Goal: Task Accomplishment & Management: Complete application form

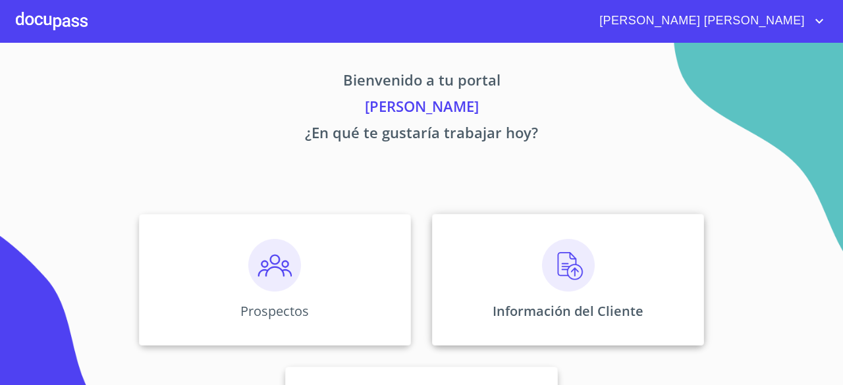
click at [563, 275] on img at bounding box center [568, 265] width 53 height 53
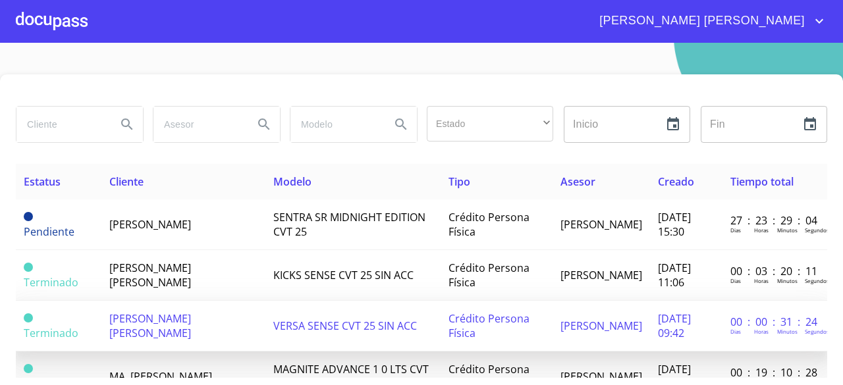
click at [286, 326] on td "VERSA SENSE CVT 25 SIN ACC" at bounding box center [353, 326] width 175 height 51
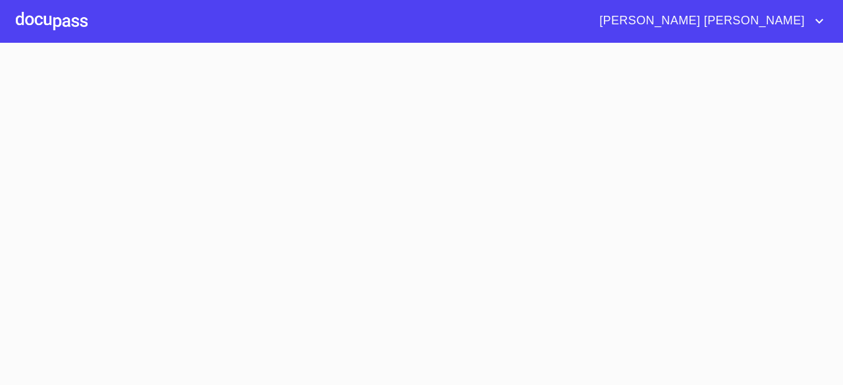
click at [286, 326] on section at bounding box center [421, 214] width 843 height 343
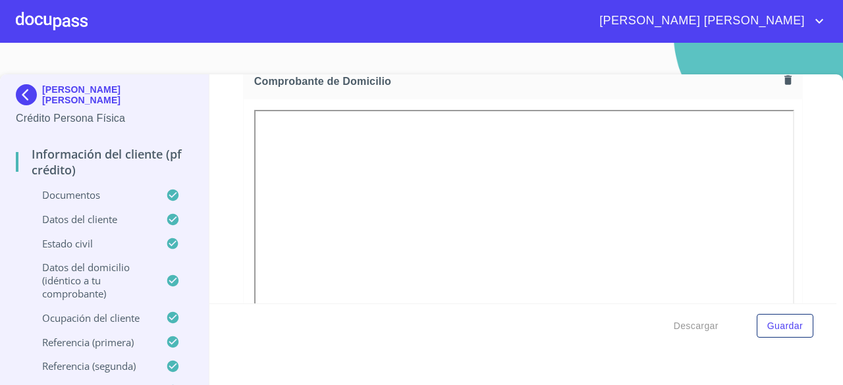
scroll to position [783, 0]
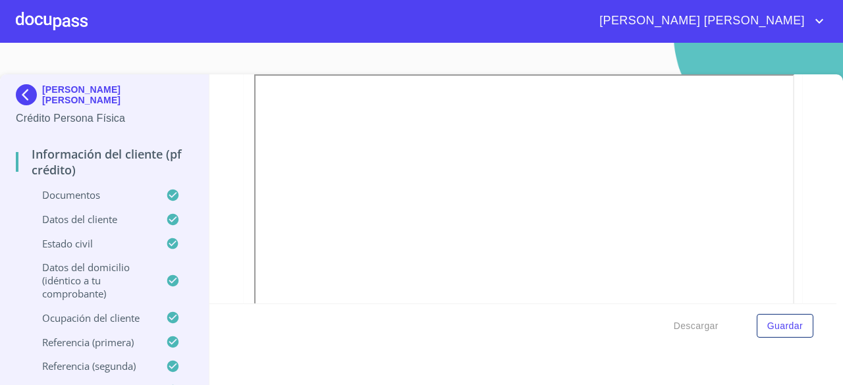
click at [67, 18] on div at bounding box center [52, 21] width 72 height 42
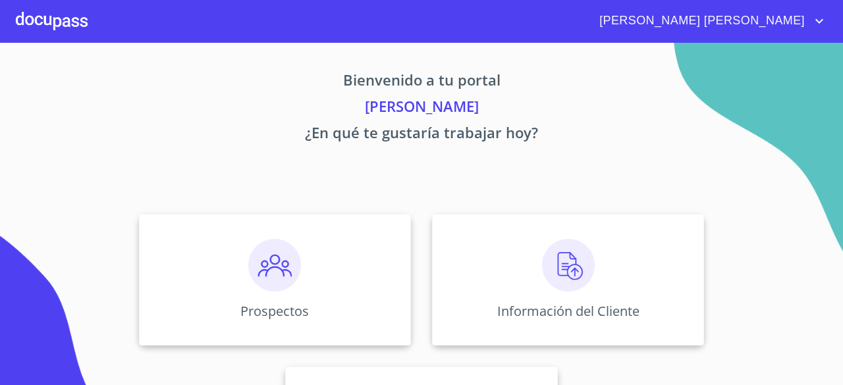
scroll to position [123, 0]
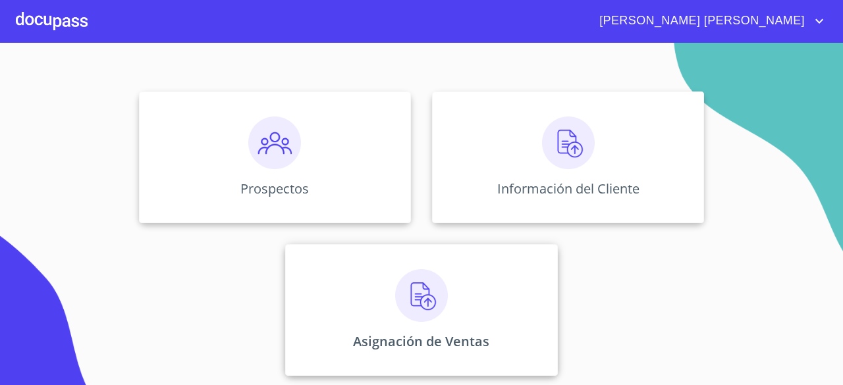
click at [401, 310] on img at bounding box center [421, 295] width 53 height 53
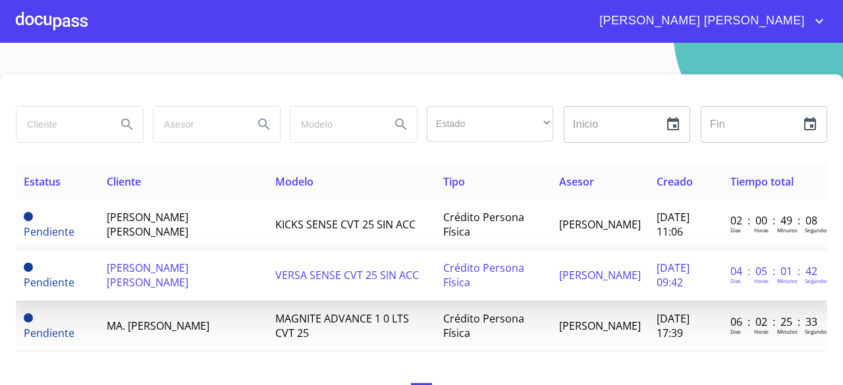
click at [370, 277] on td "VERSA SENSE CVT 25 SIN ACC" at bounding box center [350, 275] width 167 height 51
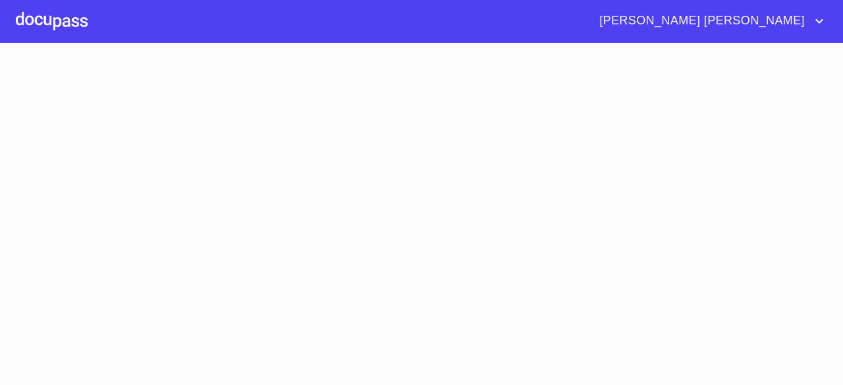
click at [370, 277] on section at bounding box center [421, 214] width 843 height 343
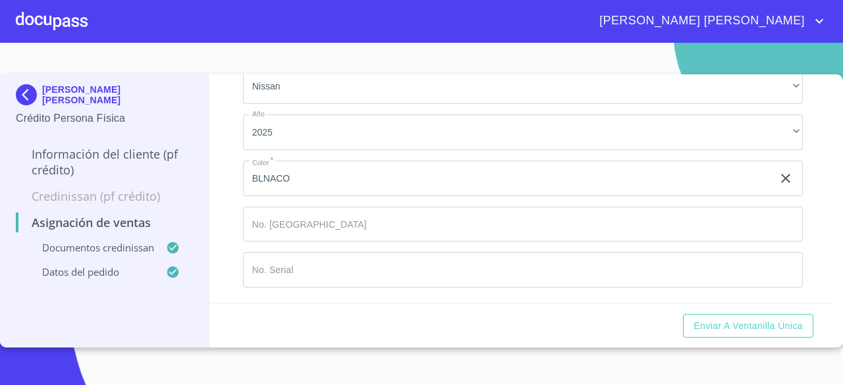
scroll to position [680, 0]
click at [770, 323] on span "Enviar a Ventanilla única" at bounding box center [748, 326] width 109 height 16
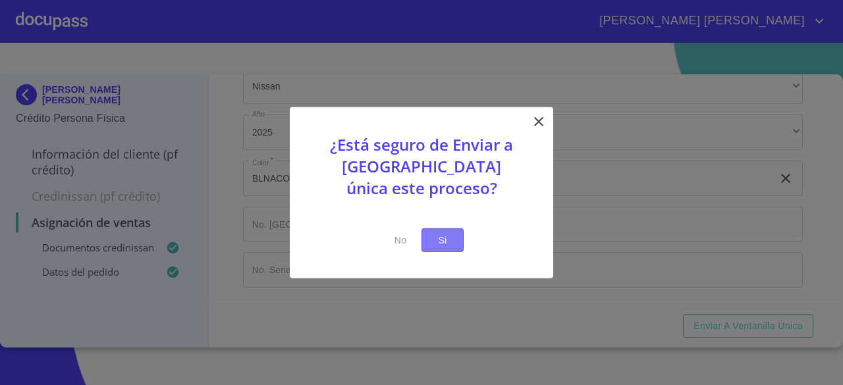
click at [445, 236] on span "Si" at bounding box center [442, 240] width 21 height 16
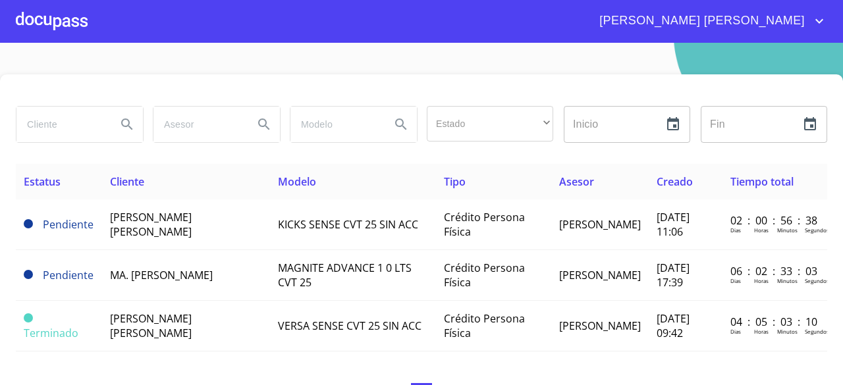
click at [548, 86] on div at bounding box center [422, 90] width 812 height 32
click at [65, 23] on div at bounding box center [52, 21] width 72 height 42
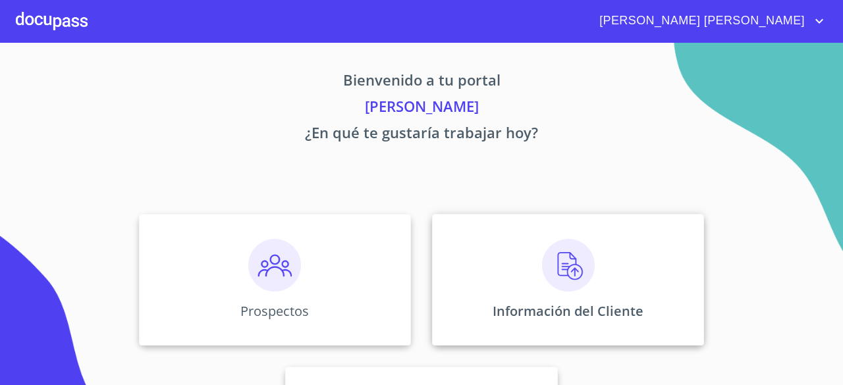
click at [572, 256] on img at bounding box center [568, 265] width 53 height 53
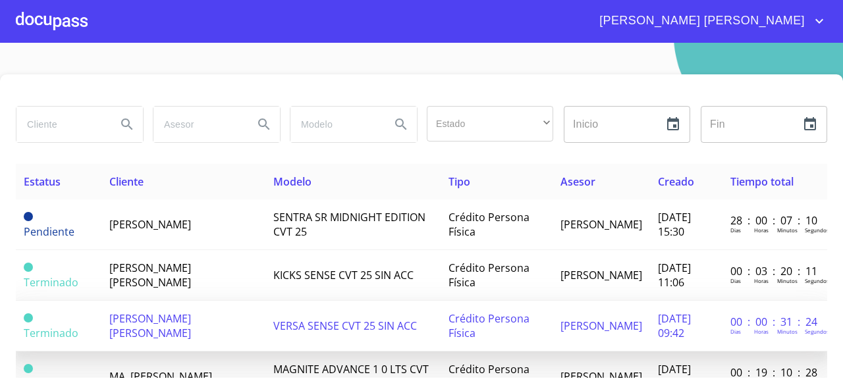
click at [347, 319] on span "VERSA SENSE CVT 25 SIN ACC" at bounding box center [345, 326] width 144 height 14
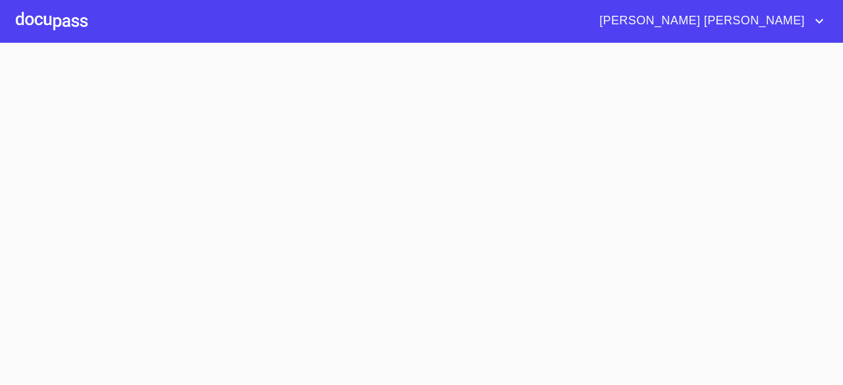
click at [347, 318] on section at bounding box center [421, 214] width 843 height 343
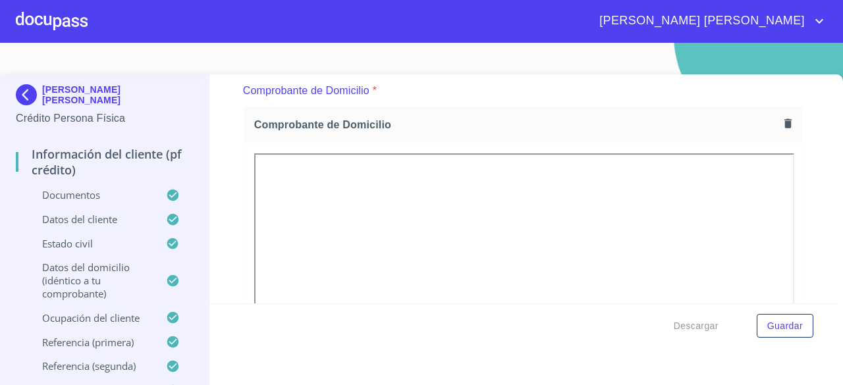
scroll to position [721, 0]
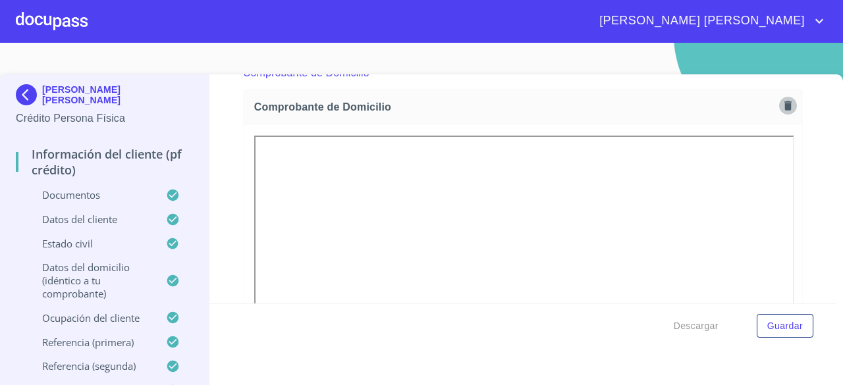
click at [782, 104] on icon "button" at bounding box center [788, 105] width 13 height 13
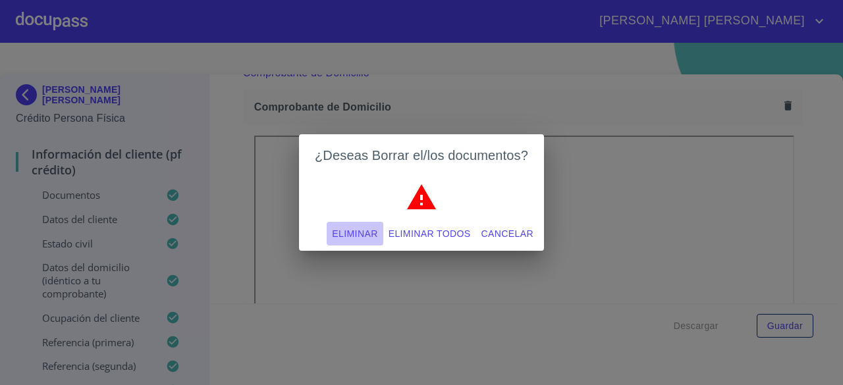
click at [365, 227] on span "Eliminar" at bounding box center [354, 234] width 45 height 16
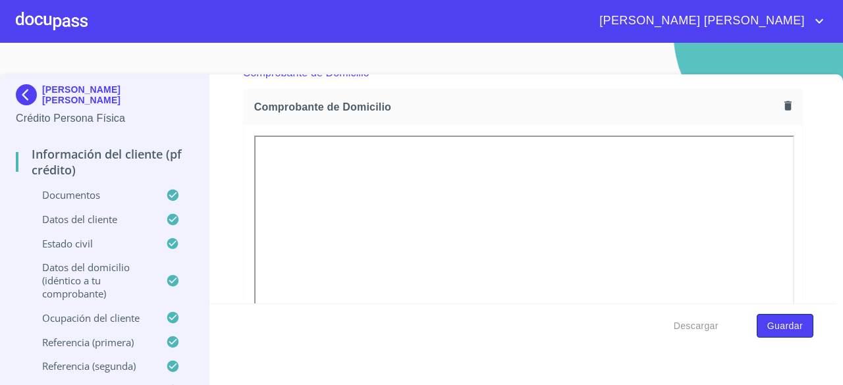
click at [768, 325] on span "Guardar" at bounding box center [786, 326] width 36 height 16
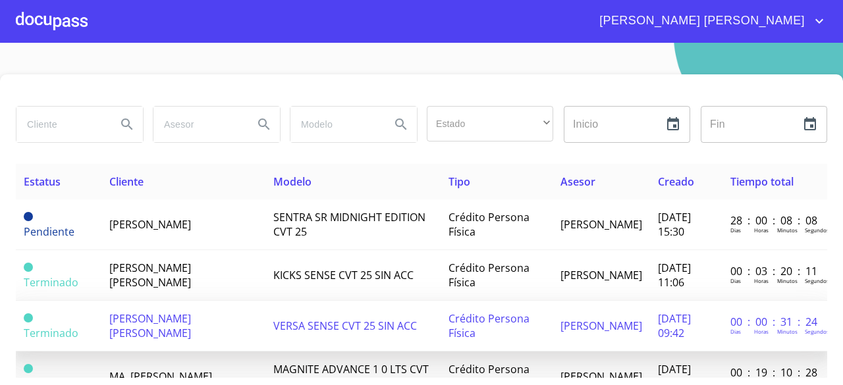
click at [391, 321] on td "VERSA SENSE CVT 25 SIN ACC" at bounding box center [353, 326] width 175 height 51
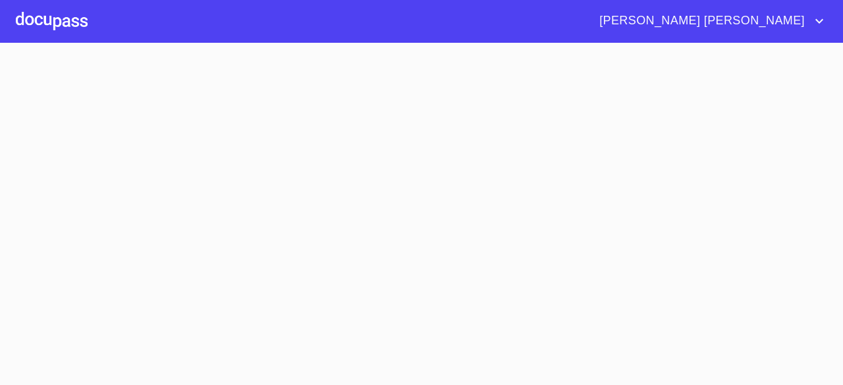
click at [391, 321] on section at bounding box center [421, 214] width 843 height 343
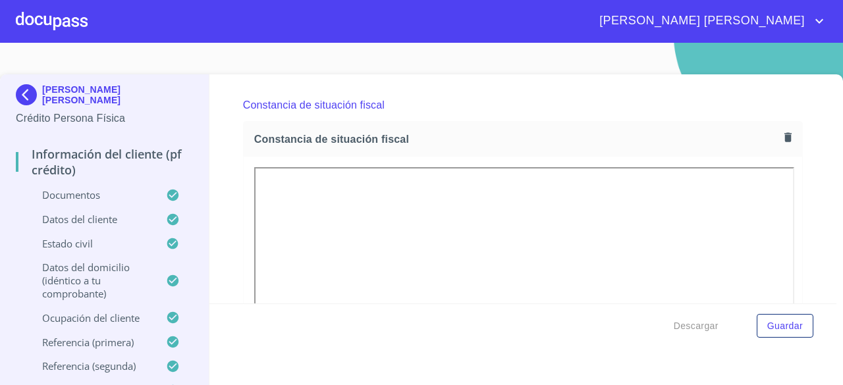
scroll to position [3564, 0]
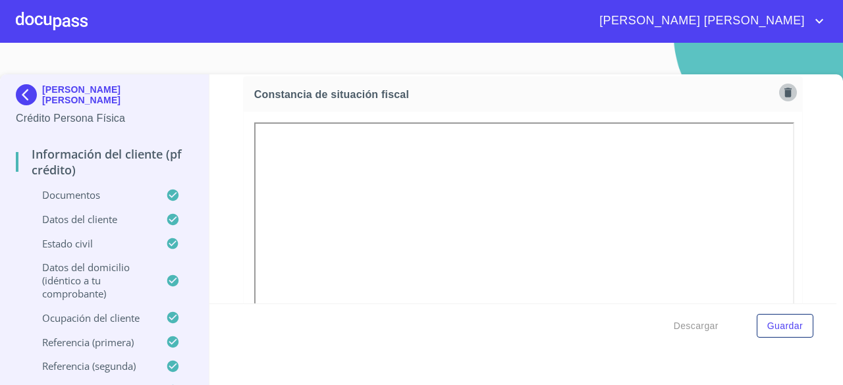
click at [785, 97] on icon "button" at bounding box center [788, 92] width 7 height 9
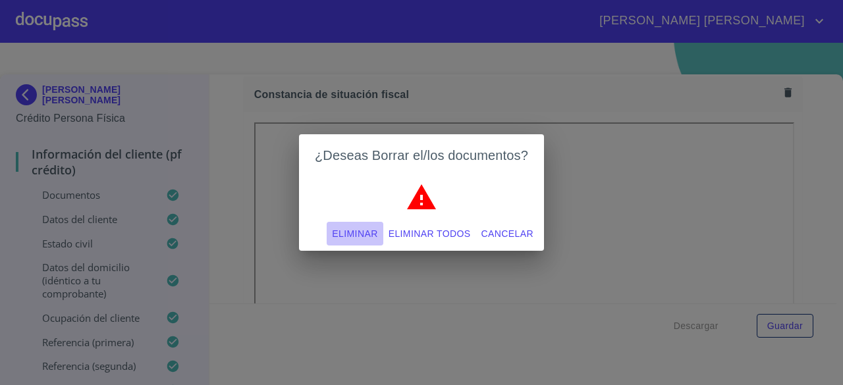
click at [366, 234] on span "Eliminar" at bounding box center [354, 234] width 45 height 16
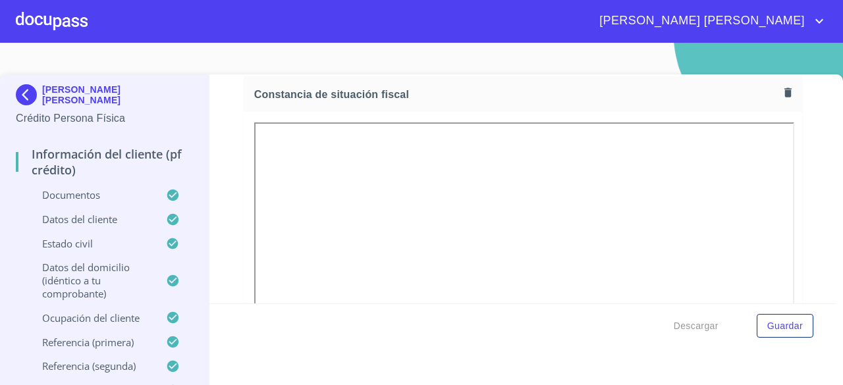
click at [808, 190] on div "Información del cliente (PF crédito) Documentos Documento de identificación.   …" at bounding box center [524, 188] width 628 height 229
click at [769, 330] on span "Guardar" at bounding box center [786, 326] width 36 height 16
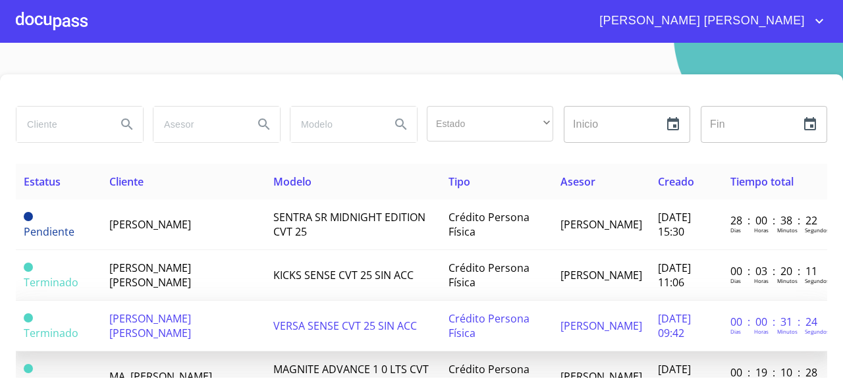
click at [305, 327] on td "VERSA SENSE CVT 25 SIN ACC" at bounding box center [353, 326] width 175 height 51
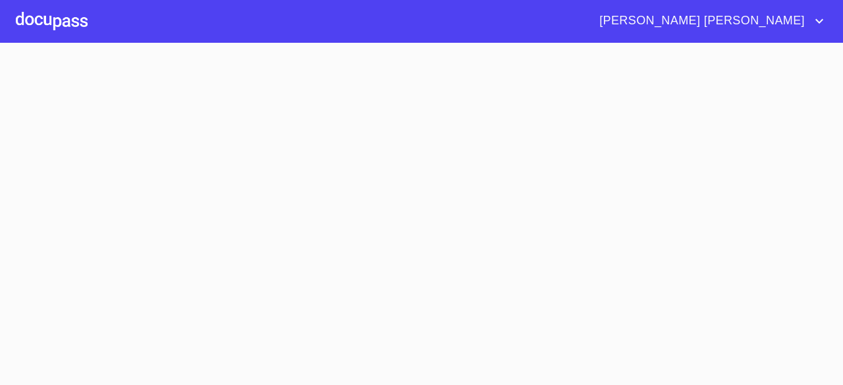
click at [305, 327] on section at bounding box center [421, 214] width 843 height 343
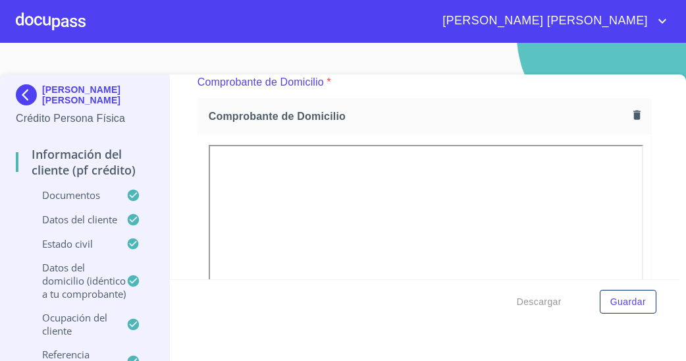
scroll to position [741, 0]
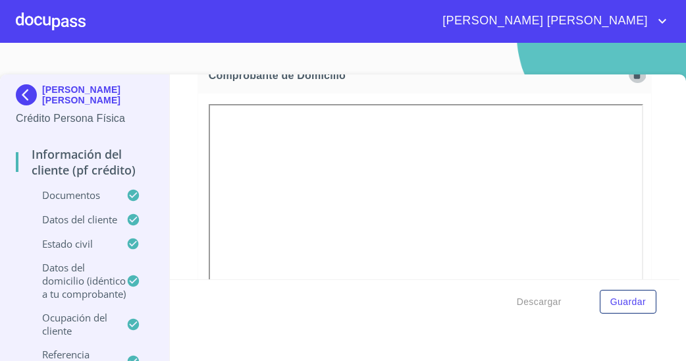
click at [631, 77] on icon "button" at bounding box center [637, 74] width 13 height 13
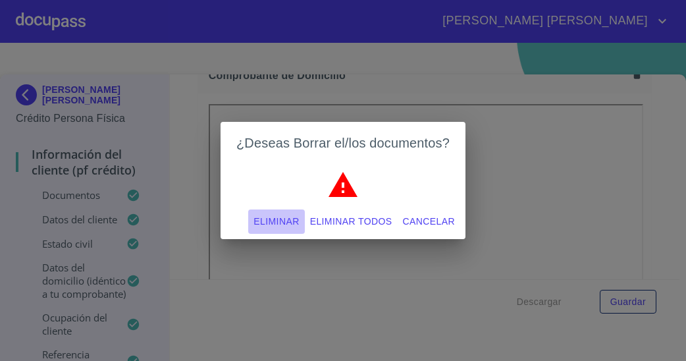
click at [273, 221] on span "Eliminar" at bounding box center [276, 221] width 45 height 16
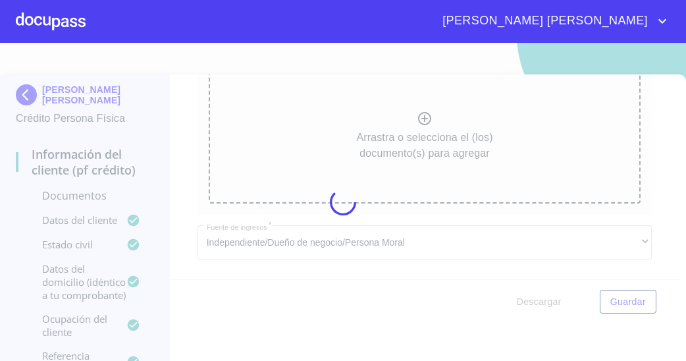
scroll to position [729, 0]
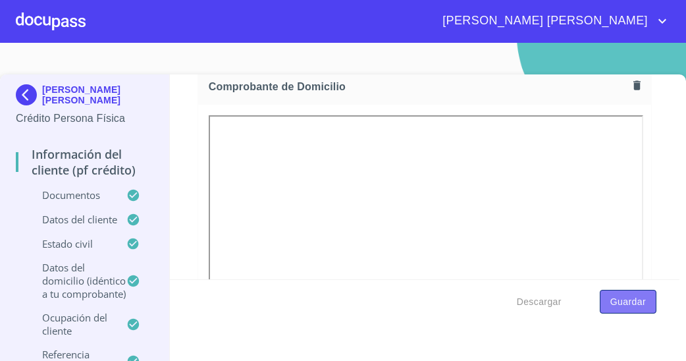
click at [619, 296] on span "Guardar" at bounding box center [629, 302] width 36 height 16
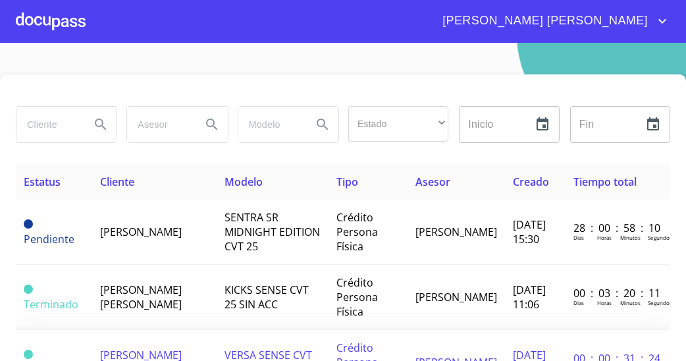
click at [358, 339] on td "Crédito Persona Física" at bounding box center [369, 362] width 80 height 65
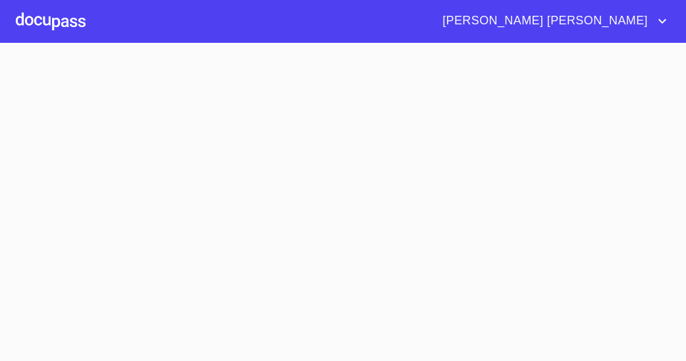
click at [358, 339] on section at bounding box center [343, 202] width 686 height 318
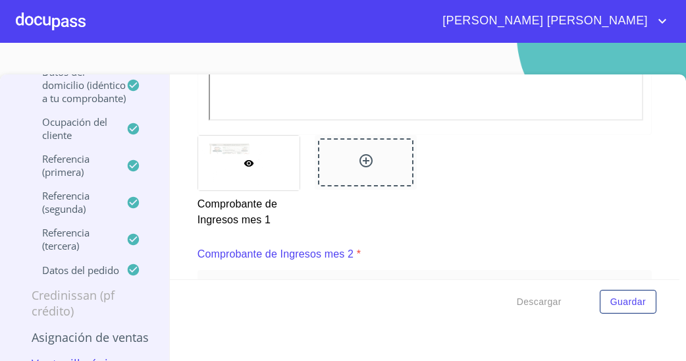
scroll to position [20, 0]
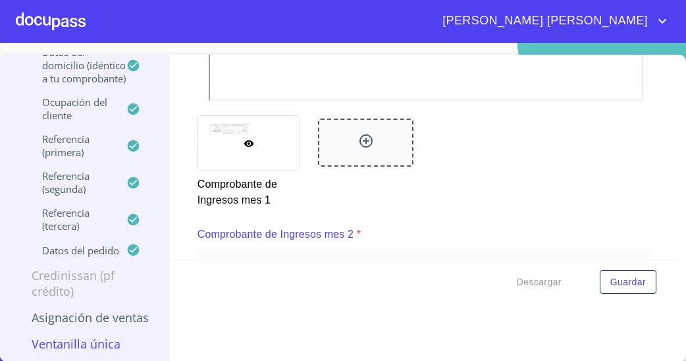
click at [76, 336] on p "Ventanilla única" at bounding box center [85, 344] width 138 height 16
click at [38, 310] on p "Asignación de Ventas" at bounding box center [85, 318] width 138 height 16
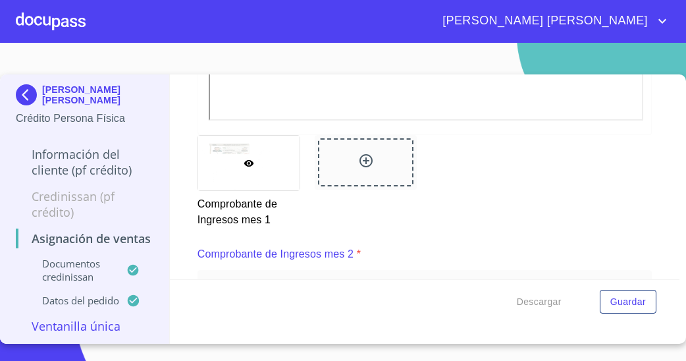
scroll to position [0, 0]
click at [41, 294] on div "Documentos CrediNissan" at bounding box center [85, 275] width 138 height 37
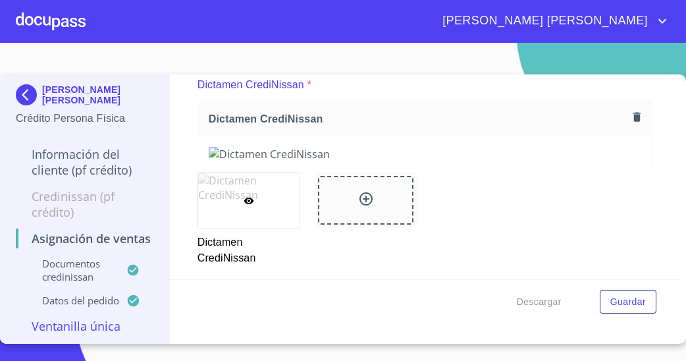
scroll to position [117, 0]
click at [268, 161] on img at bounding box center [425, 153] width 433 height 14
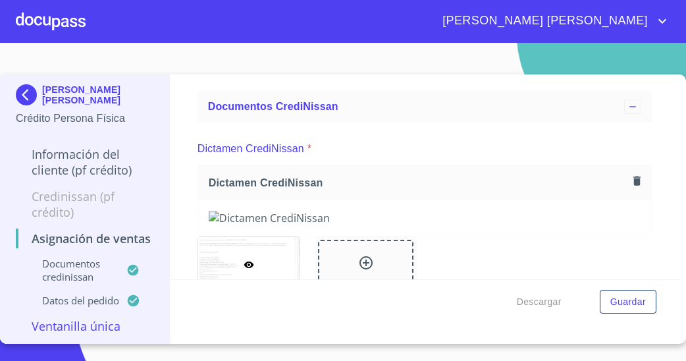
scroll to position [53, 0]
click at [603, 196] on div "Dictamen CrediNissan" at bounding box center [425, 182] width 454 height 35
click at [631, 184] on icon "button" at bounding box center [637, 180] width 13 height 13
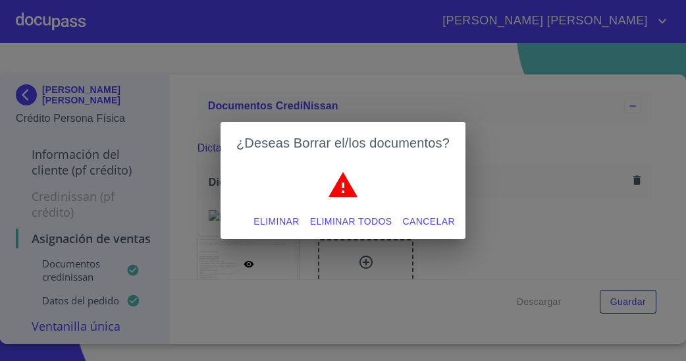
click at [246, 229] on div "Eliminar Eliminar todos Cancelar" at bounding box center [343, 221] width 245 height 35
click at [256, 226] on span "Eliminar" at bounding box center [276, 221] width 45 height 16
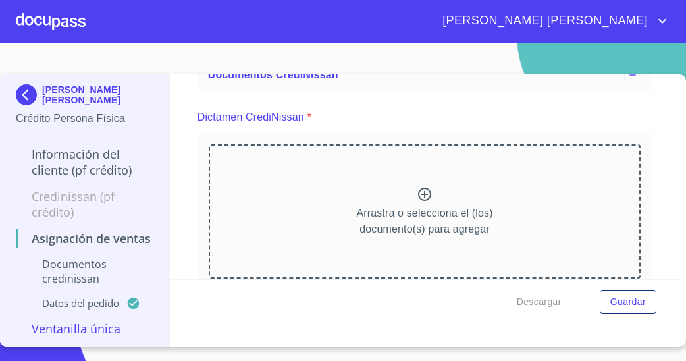
scroll to position [86, 0]
click at [418, 188] on icon at bounding box center [424, 192] width 13 height 13
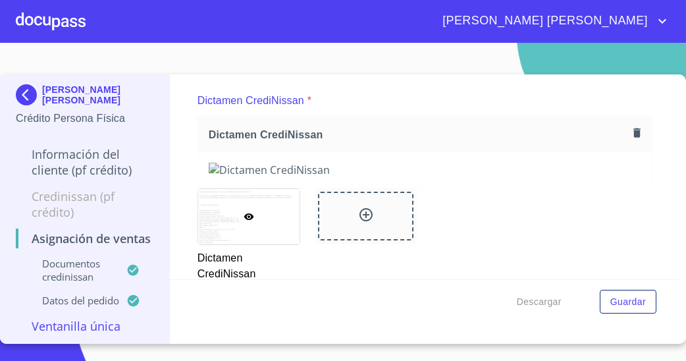
scroll to position [103, 0]
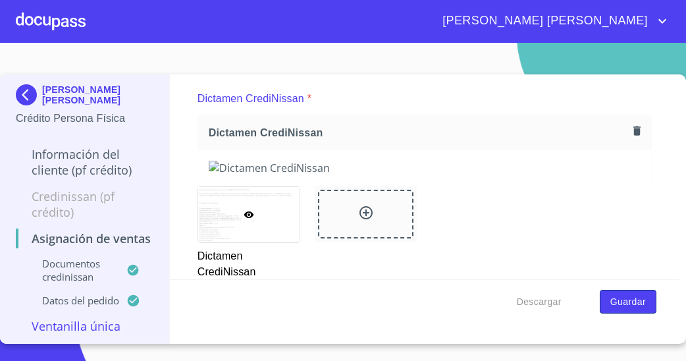
click at [614, 302] on span "Guardar" at bounding box center [629, 302] width 36 height 16
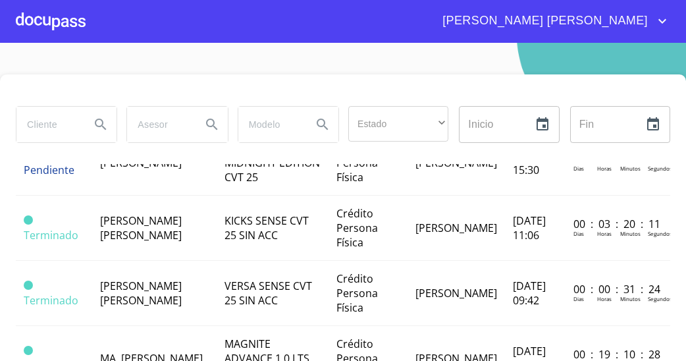
scroll to position [70, 0]
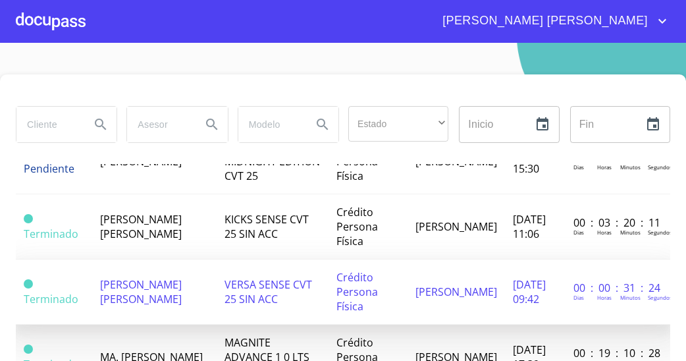
click at [182, 289] on span "[PERSON_NAME] [PERSON_NAME]" at bounding box center [141, 291] width 82 height 29
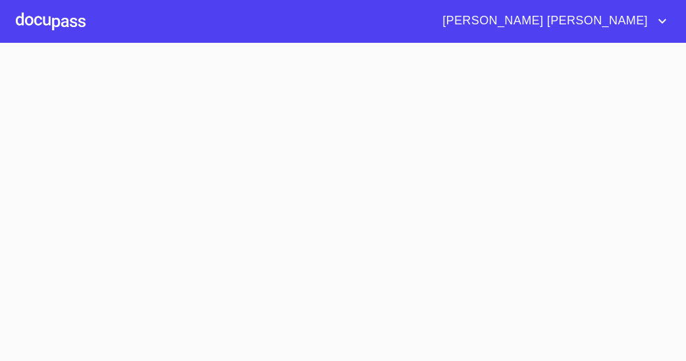
click at [186, 289] on section at bounding box center [343, 202] width 686 height 318
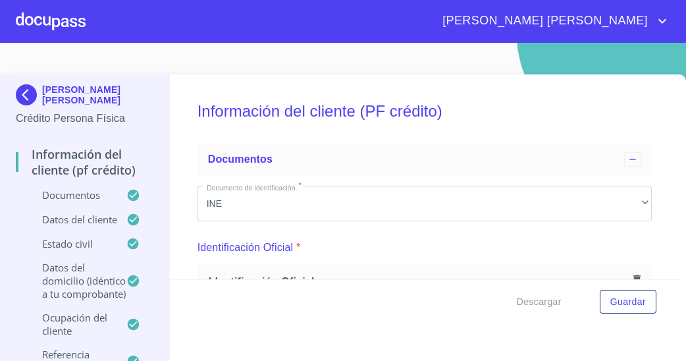
scroll to position [260, 0]
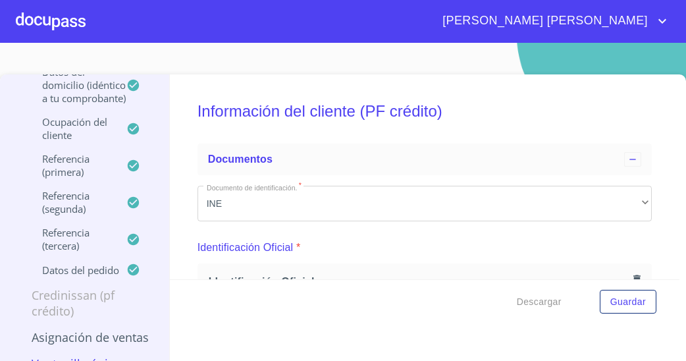
drag, startPoint x: 71, startPoint y: 26, endPoint x: 71, endPoint y: 13, distance: 12.5
click at [71, 13] on div at bounding box center [51, 21] width 70 height 42
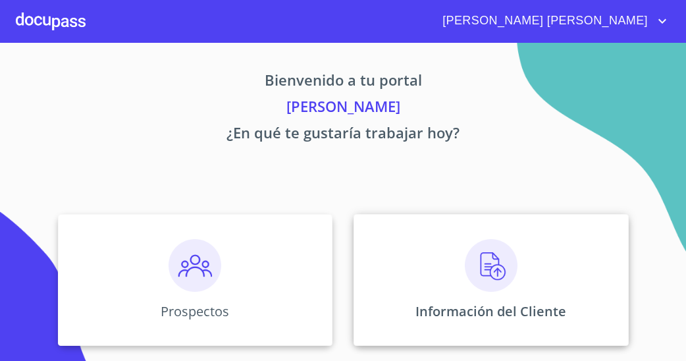
click at [368, 291] on div "Información del Cliente" at bounding box center [491, 280] width 275 height 132
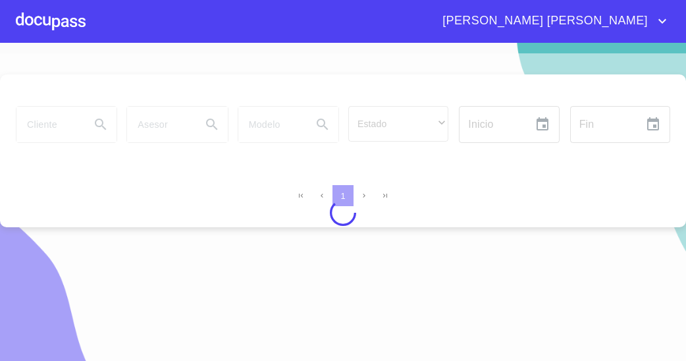
scroll to position [16, 0]
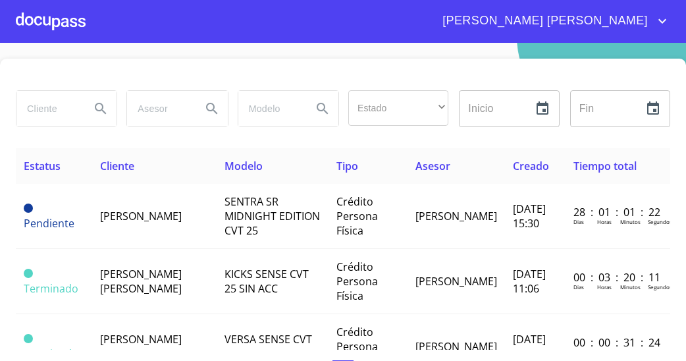
click at [47, 16] on div at bounding box center [51, 21] width 70 height 42
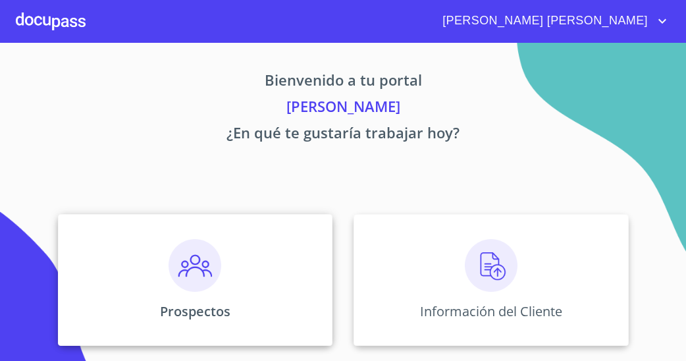
click at [190, 255] on img at bounding box center [195, 265] width 53 height 53
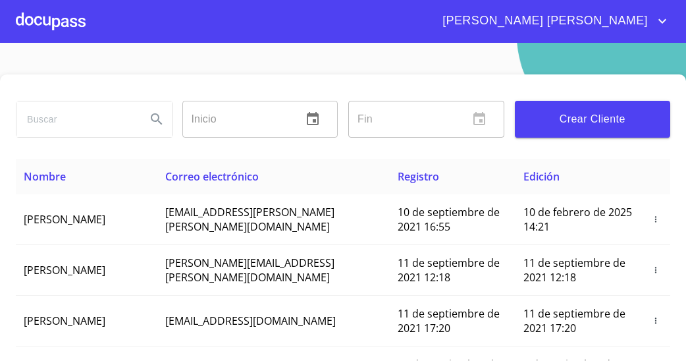
click at [94, 111] on input "search" at bounding box center [75, 119] width 119 height 36
